Goal: Information Seeking & Learning: Learn about a topic

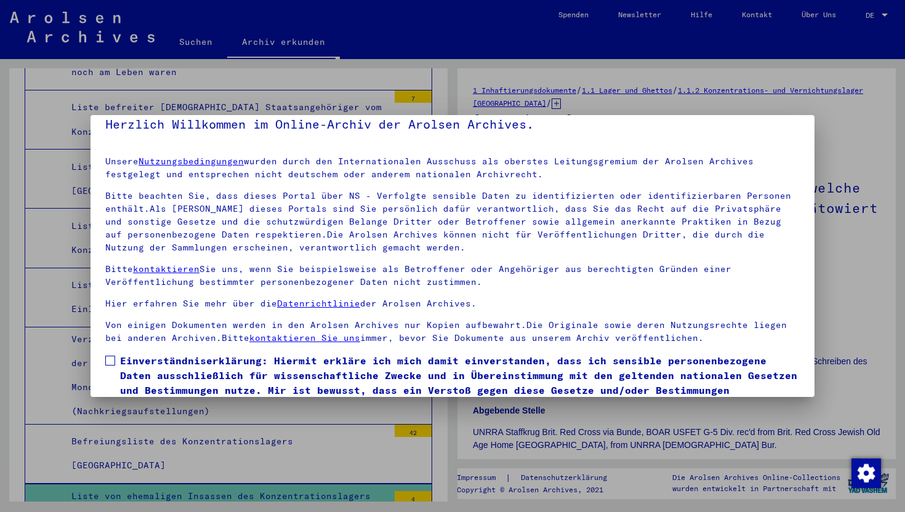
scroll to position [75, 0]
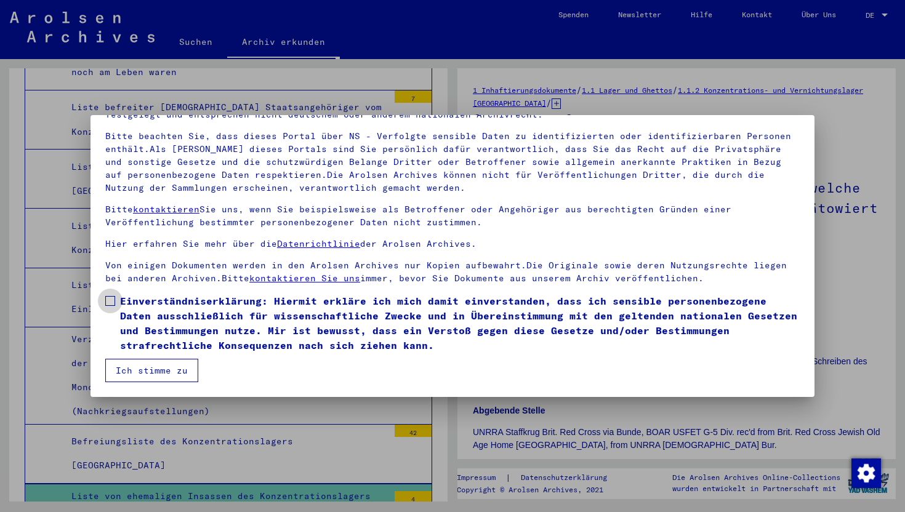
click at [134, 302] on span "Einverständniserklärung: Hiermit erkläre ich mich damit einverstanden, dass ich…" at bounding box center [459, 323] width 679 height 59
click at [140, 375] on button "Ich stimme zu" at bounding box center [151, 370] width 93 height 23
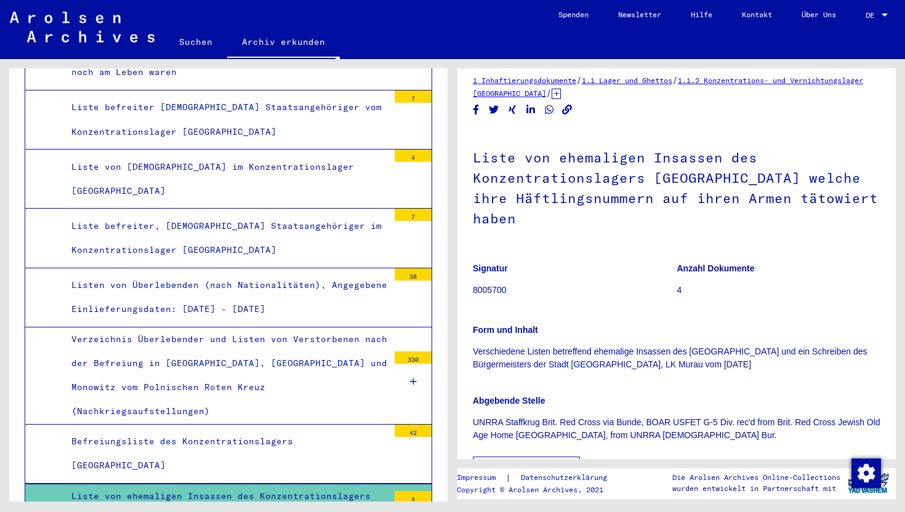
scroll to position [11, 0]
click at [561, 95] on icon at bounding box center [555, 92] width 9 height 10
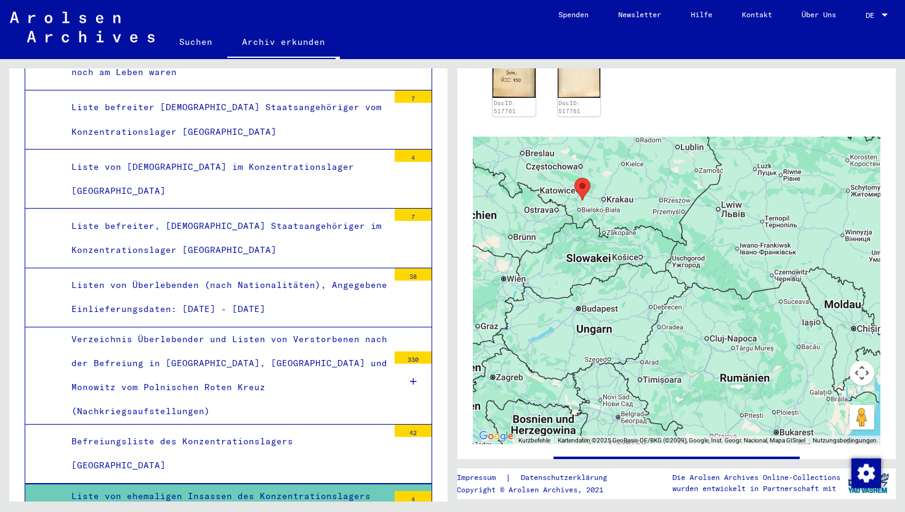
scroll to position [276, 0]
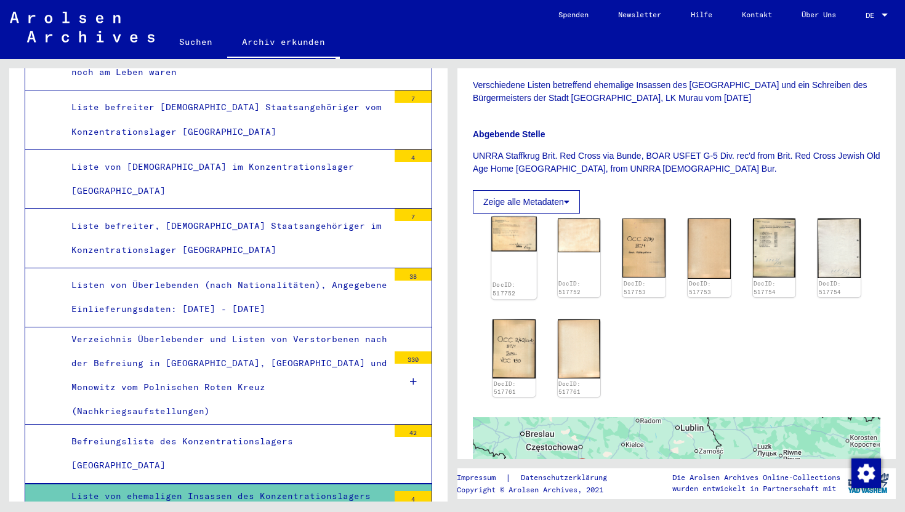
click at [511, 226] on img at bounding box center [513, 234] width 45 height 35
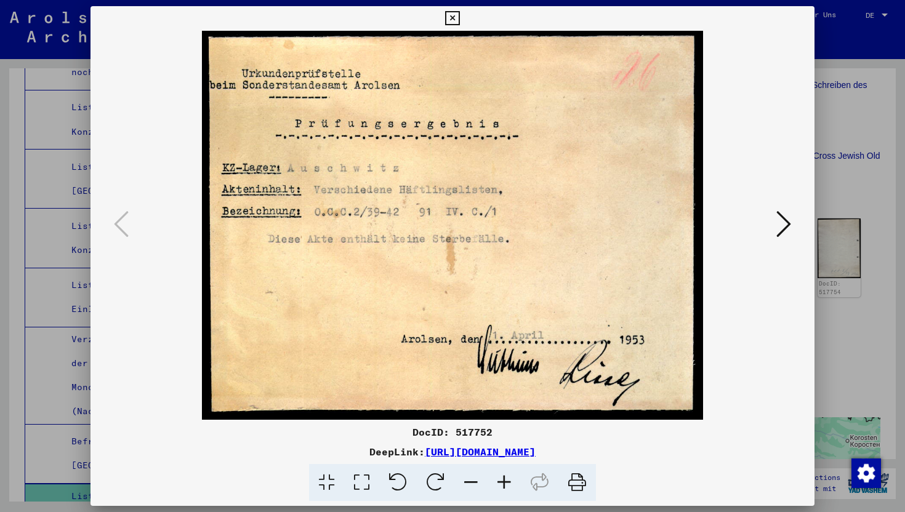
click at [769, 236] on img at bounding box center [452, 225] width 640 height 389
click at [425, 457] on link "[URL][DOMAIN_NAME]" at bounding box center [480, 452] width 111 height 12
click at [1, 351] on div at bounding box center [452, 256] width 905 height 512
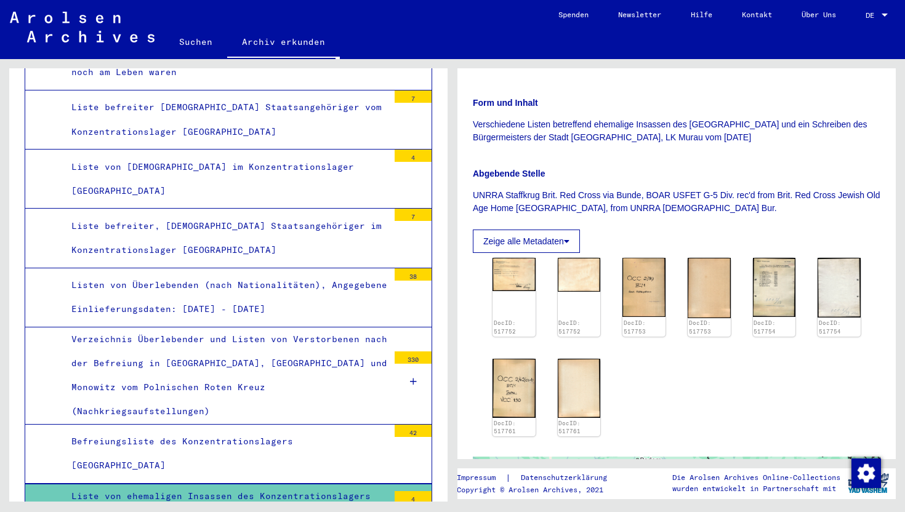
scroll to position [133, 0]
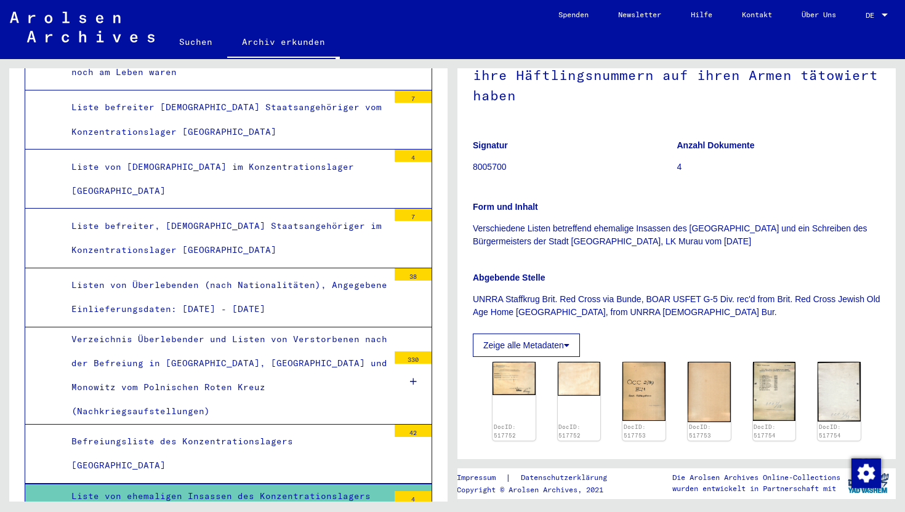
click at [542, 334] on button "Zeige alle Metadaten" at bounding box center [526, 345] width 107 height 23
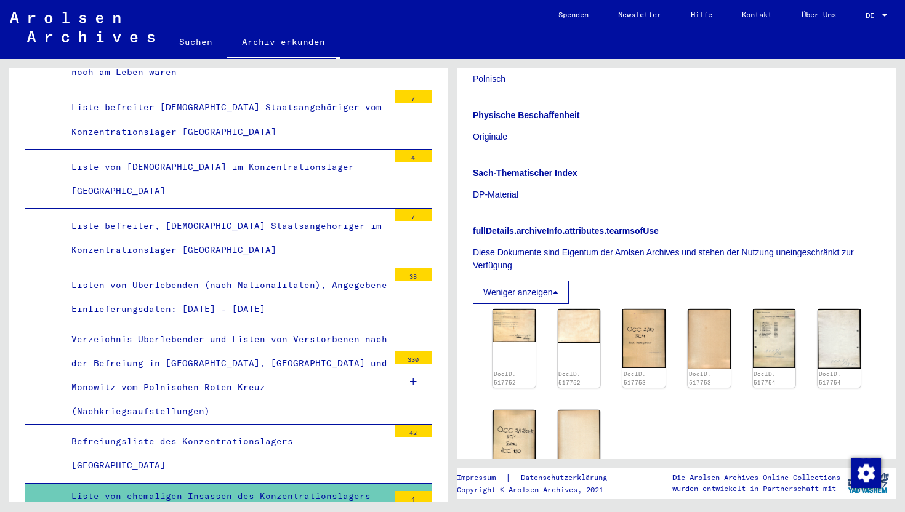
scroll to position [532, 0]
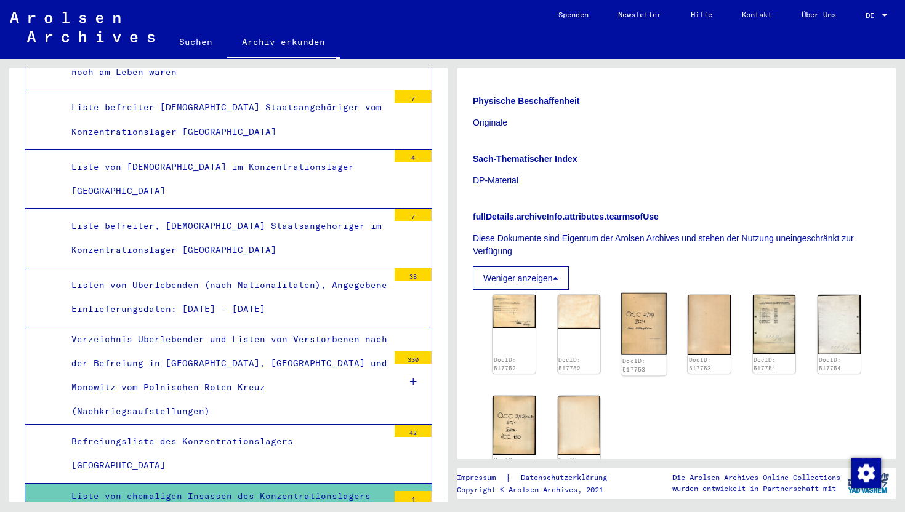
click at [652, 316] on img at bounding box center [644, 324] width 45 height 62
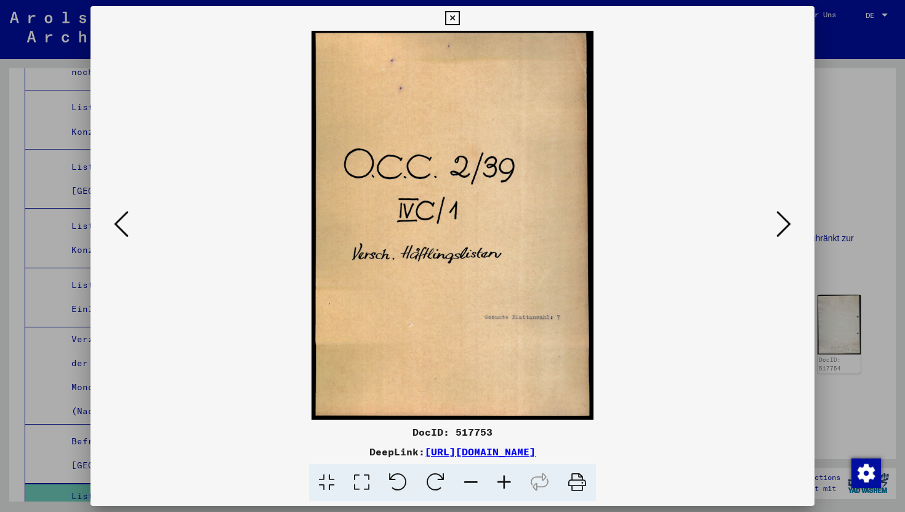
click at [507, 456] on link "[URL][DOMAIN_NAME]" at bounding box center [480, 452] width 111 height 12
